Goal: Task Accomplishment & Management: Manage account settings

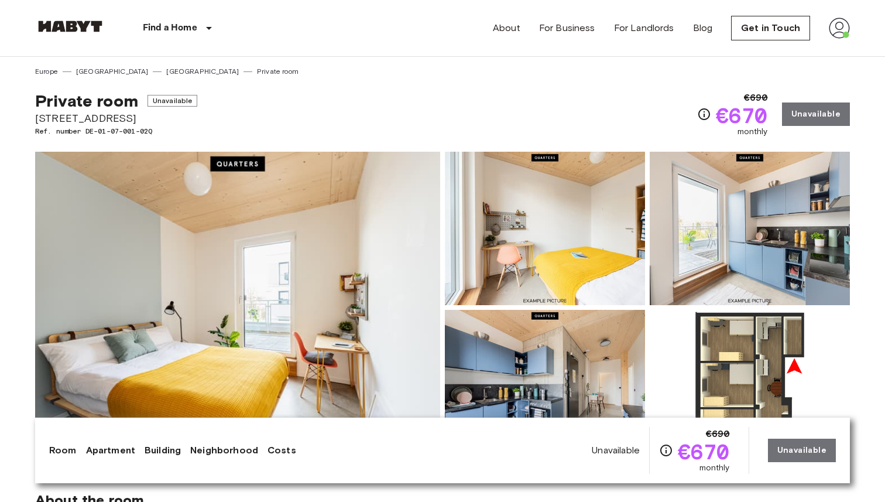
click at [838, 35] on img at bounding box center [839, 28] width 21 height 21
click at [792, 52] on li "Profile" at bounding box center [817, 49] width 117 height 21
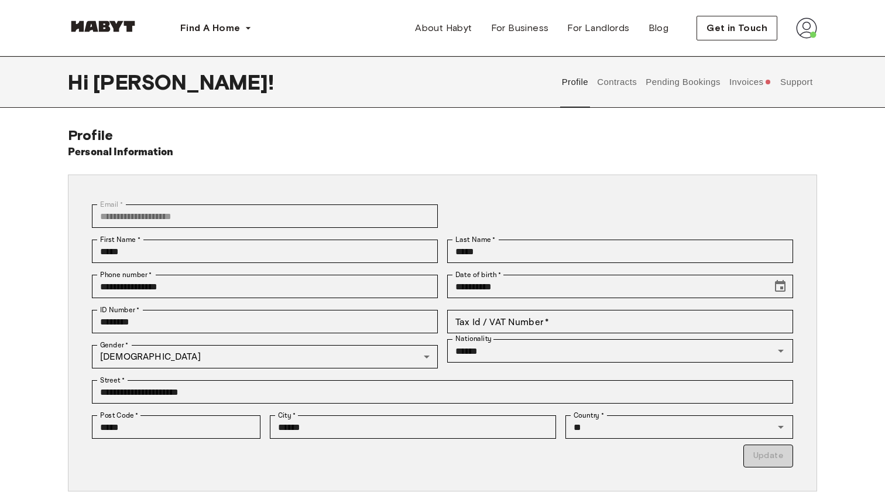
click at [620, 88] on button "Contracts" at bounding box center [617, 82] width 43 height 52
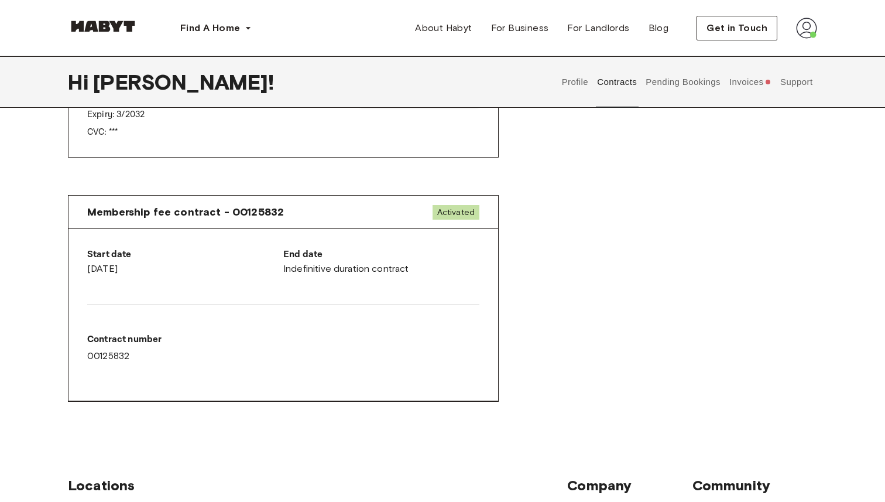
scroll to position [542, 0]
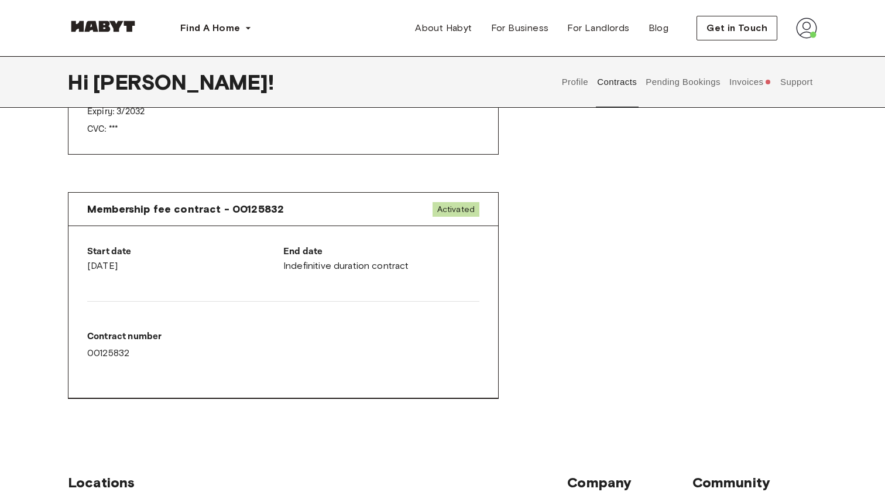
click at [748, 74] on button "Invoices" at bounding box center [750, 82] width 45 height 52
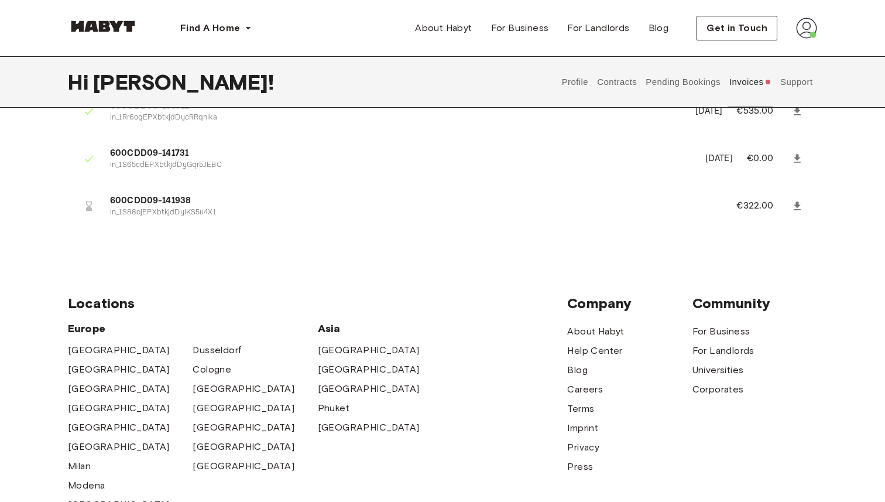
scroll to position [398, 0]
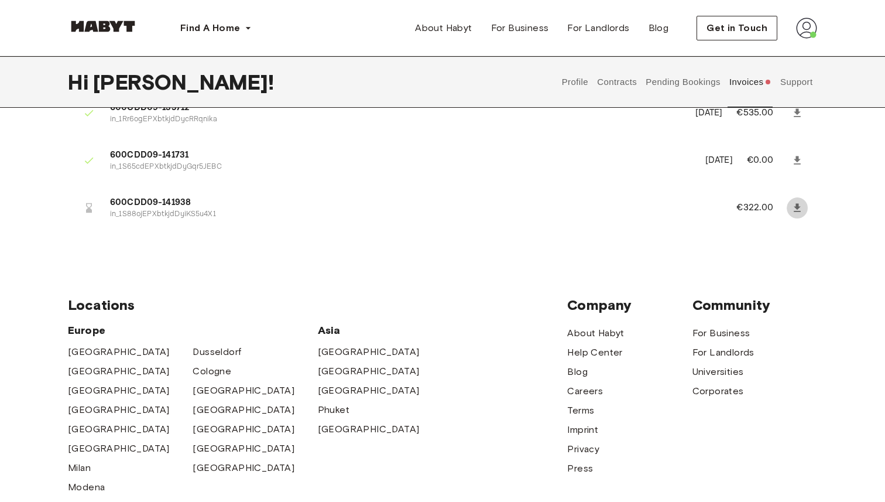
click at [798, 208] on icon at bounding box center [797, 208] width 7 height 8
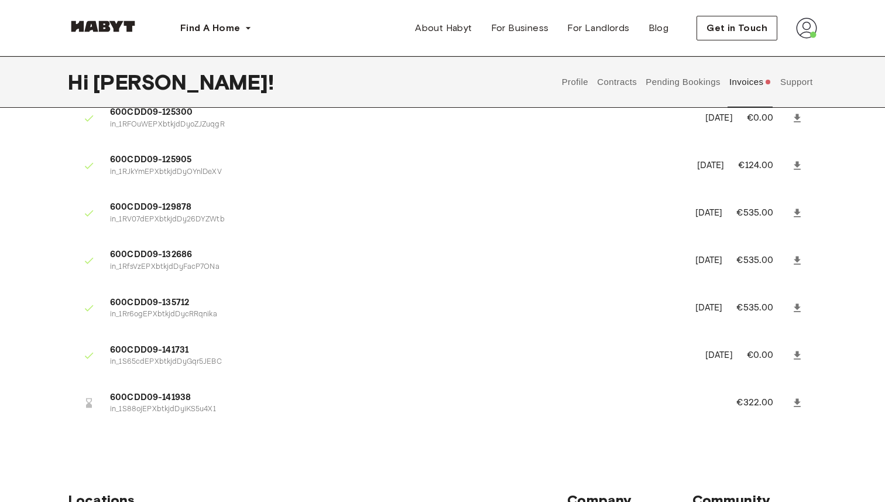
scroll to position [0, 0]
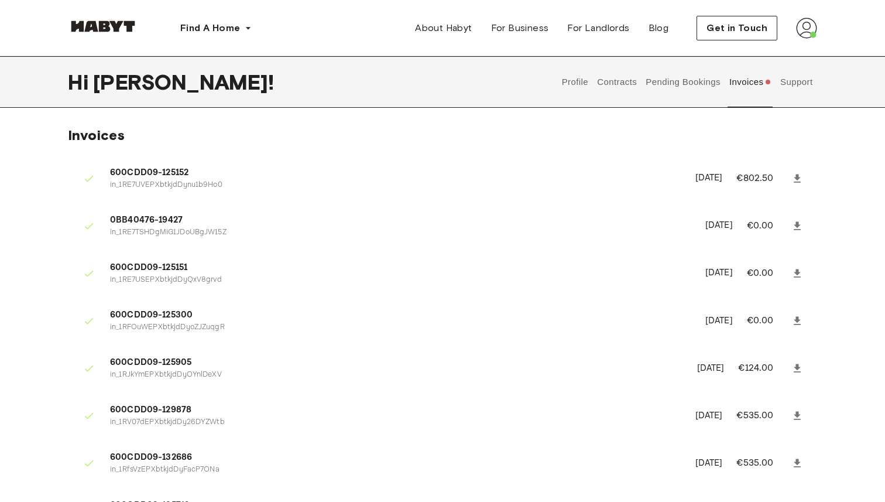
click at [615, 83] on button "Contracts" at bounding box center [617, 82] width 43 height 52
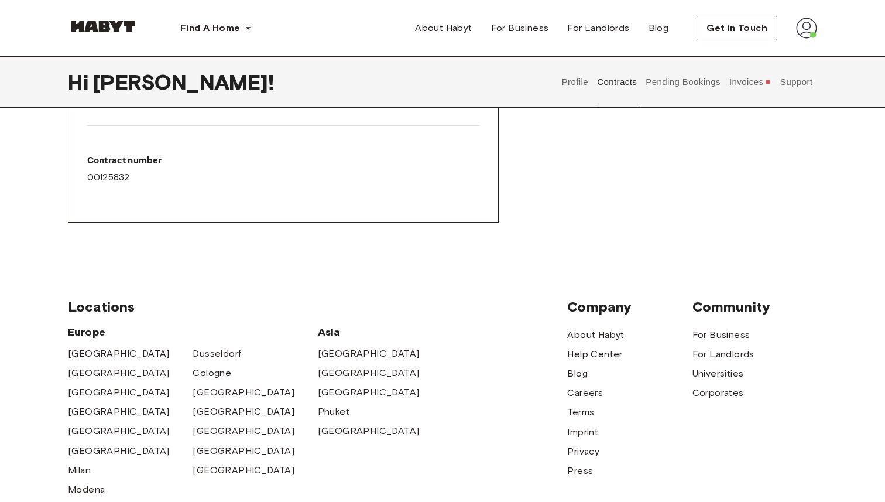
scroll to position [731, 0]
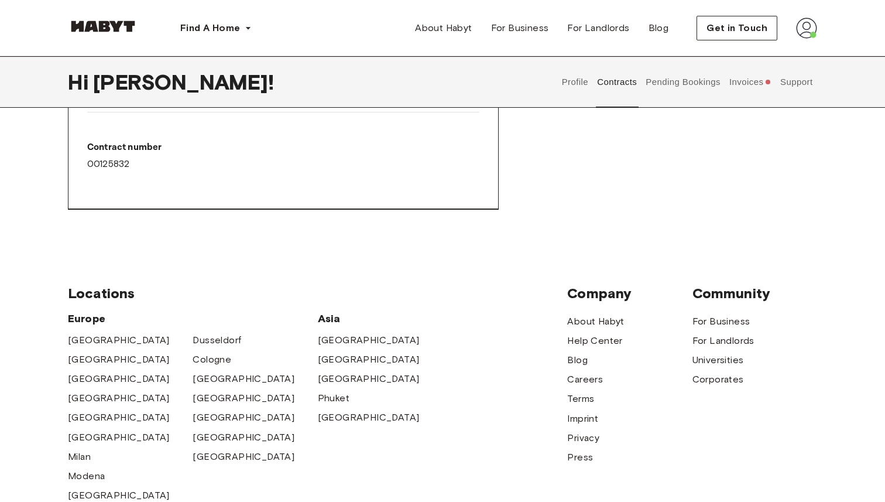
click at [761, 84] on button "Invoices" at bounding box center [750, 82] width 45 height 52
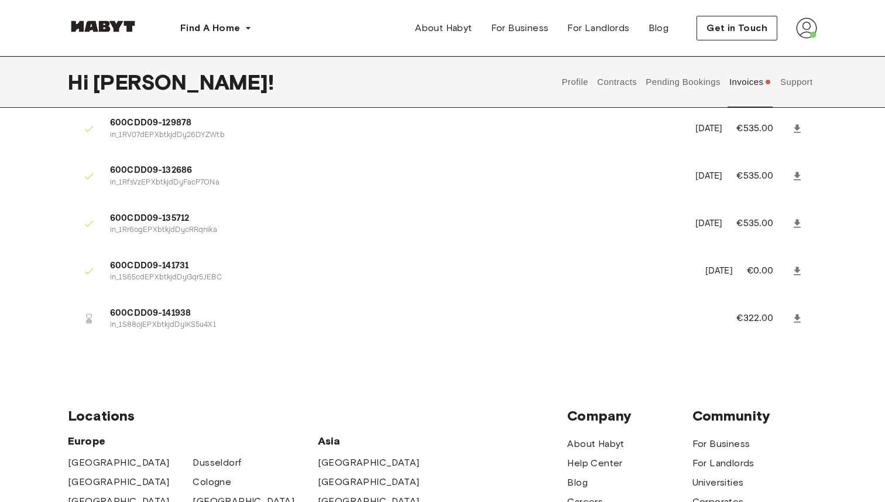
scroll to position [235, 0]
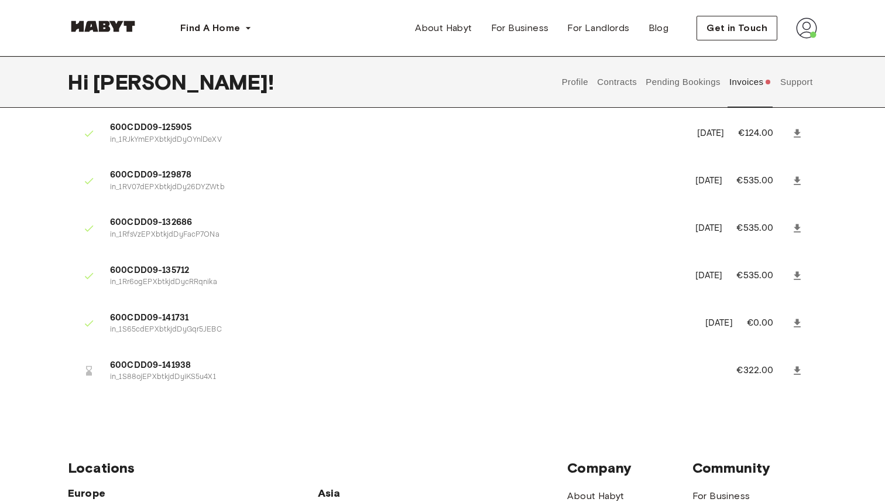
click at [803, 83] on button "Support" at bounding box center [797, 82] width 36 height 52
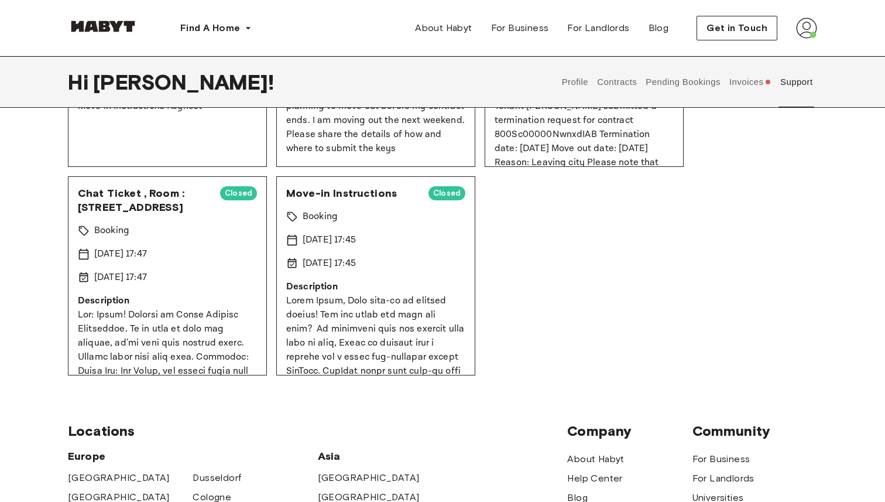
click at [568, 69] on button "Profile" at bounding box center [575, 82] width 30 height 52
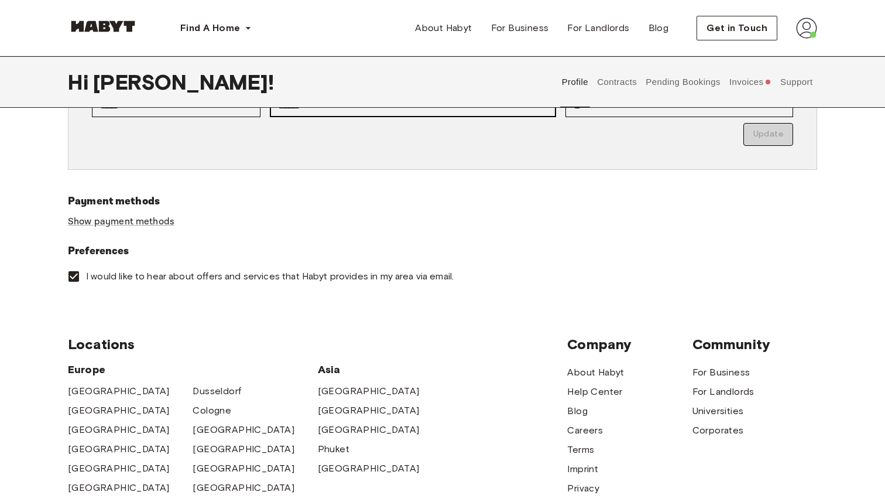
scroll to position [328, 0]
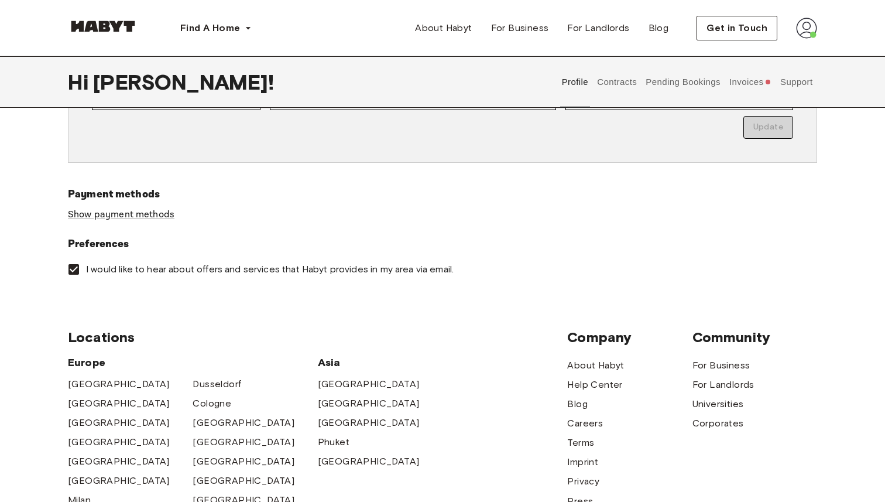
click at [159, 206] on div "Payment methods Show payment methods" at bounding box center [442, 211] width 749 height 50
click at [159, 215] on link "Show payment methods" at bounding box center [121, 214] width 107 height 12
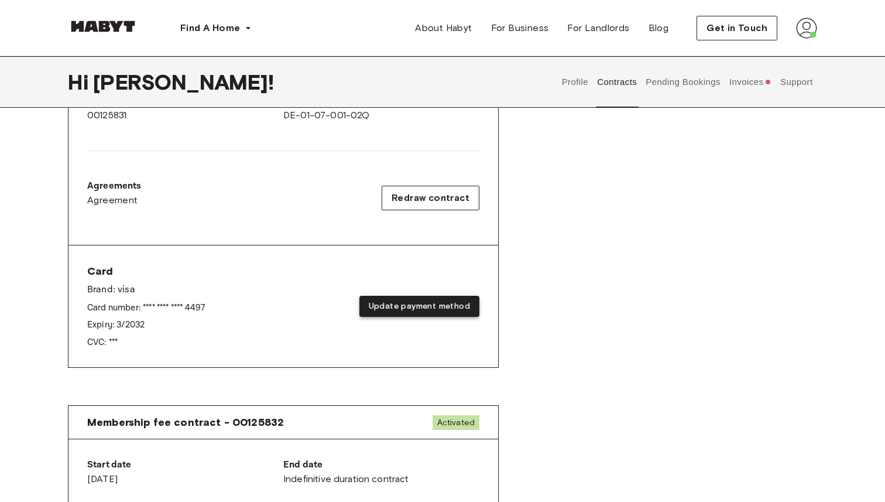
click at [400, 304] on button "Update payment method" at bounding box center [420, 307] width 120 height 22
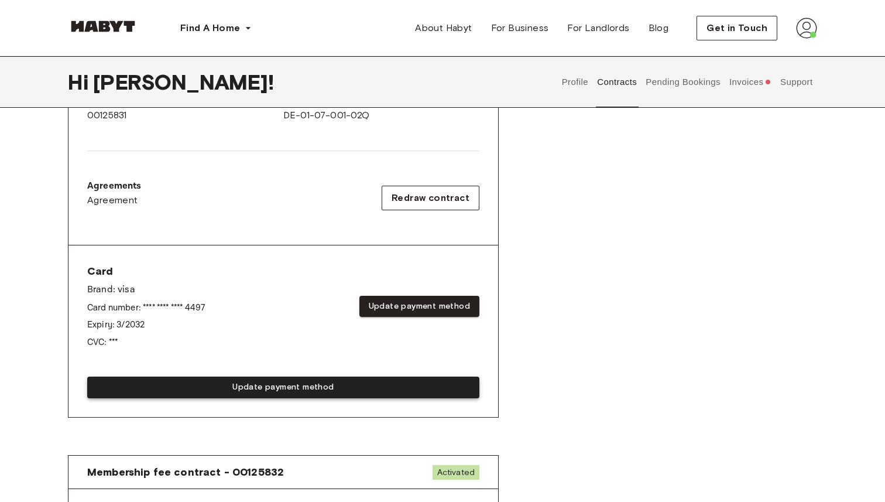
click at [360, 390] on div "Update payment method" at bounding box center [283, 382] width 392 height 31
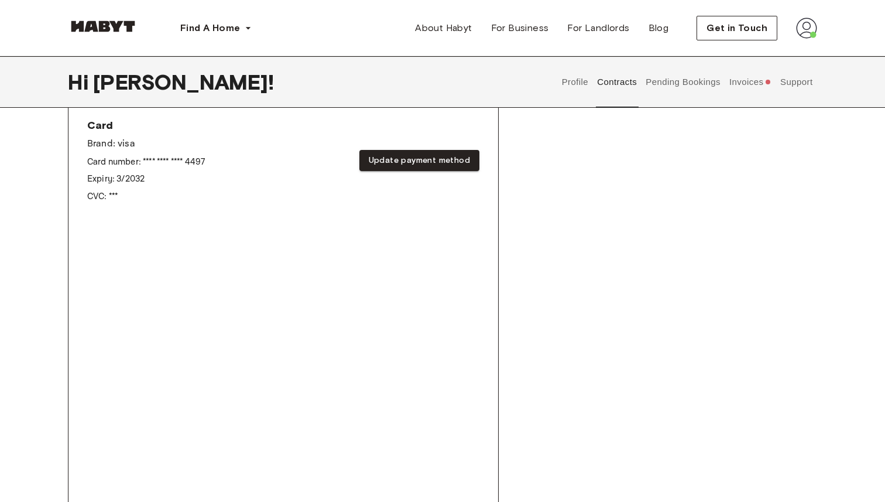
scroll to position [753, 0]
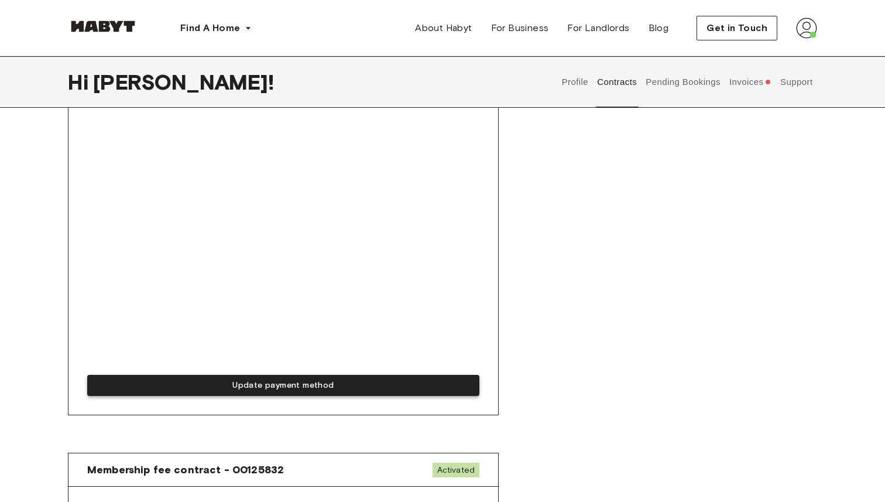
click at [189, 380] on button "Update payment method" at bounding box center [283, 386] width 392 height 22
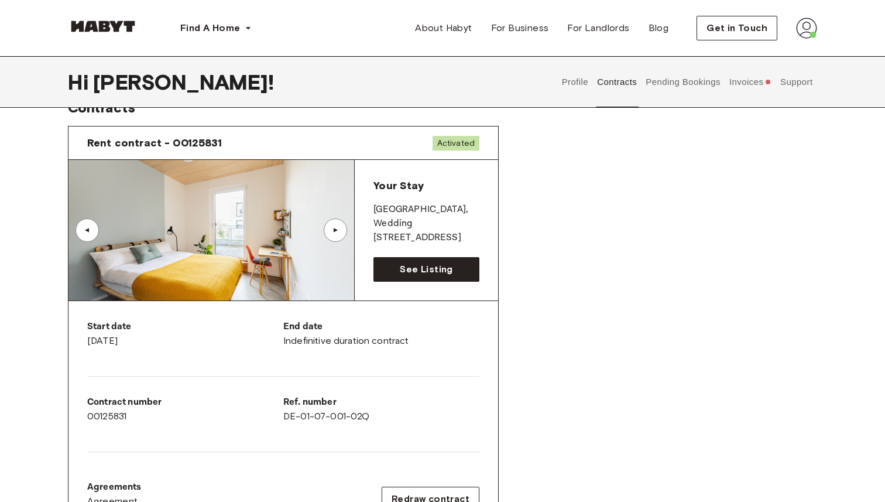
scroll to position [9, 0]
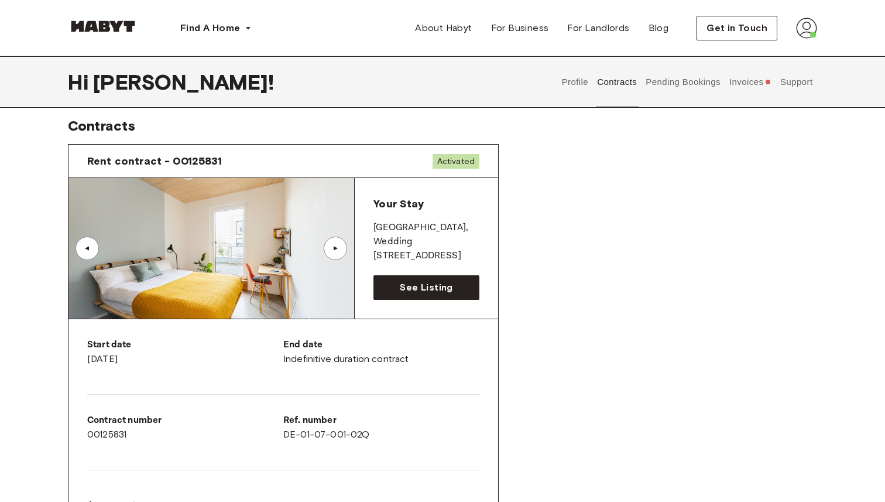
click at [754, 73] on button "Invoices" at bounding box center [750, 82] width 45 height 52
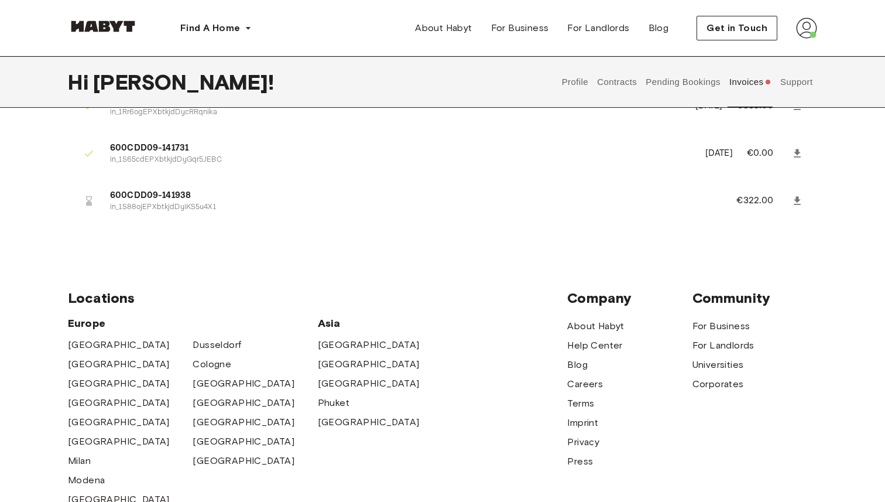
scroll to position [423, 0]
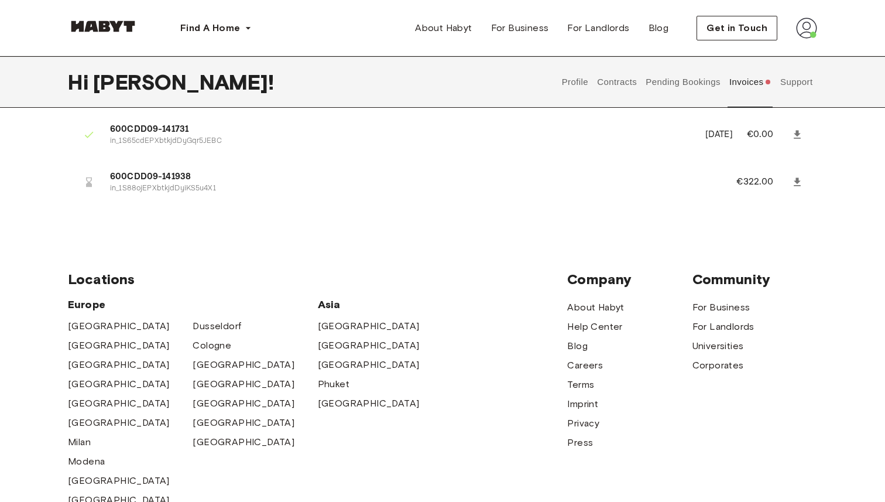
click at [795, 185] on icon at bounding box center [797, 182] width 7 height 8
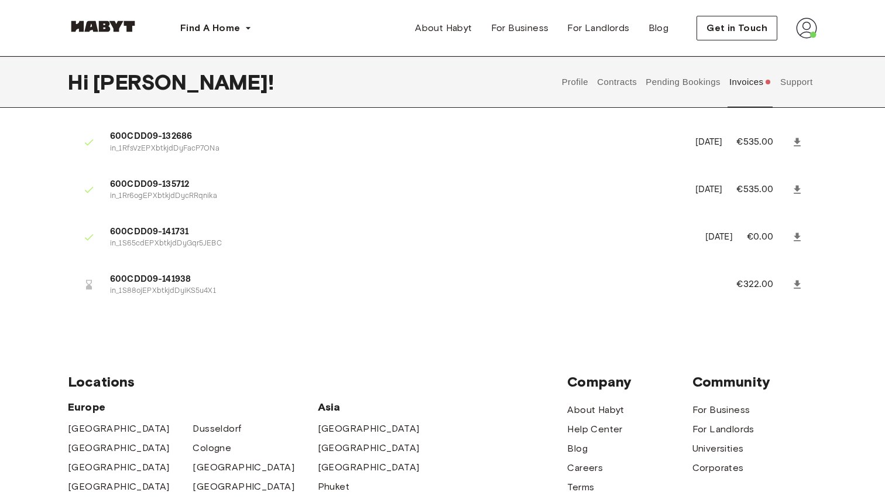
scroll to position [317, 0]
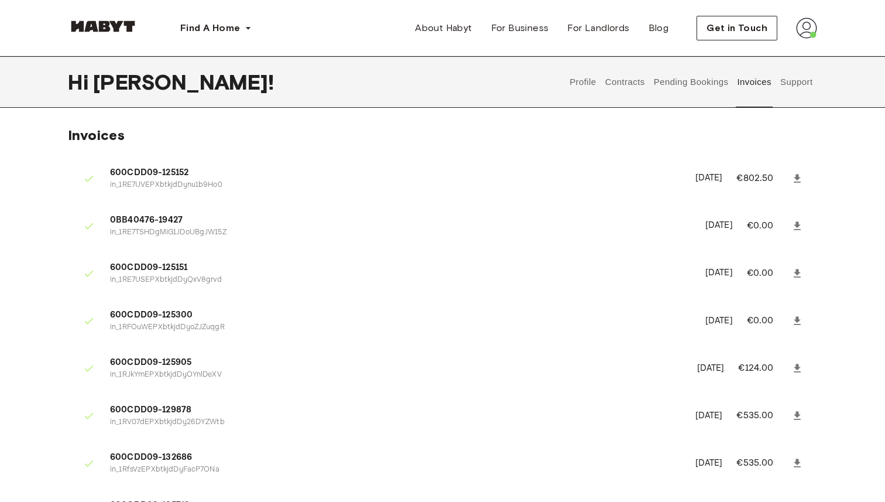
click at [588, 81] on button "Profile" at bounding box center [584, 82] width 30 height 52
